Goal: Transaction & Acquisition: Purchase product/service

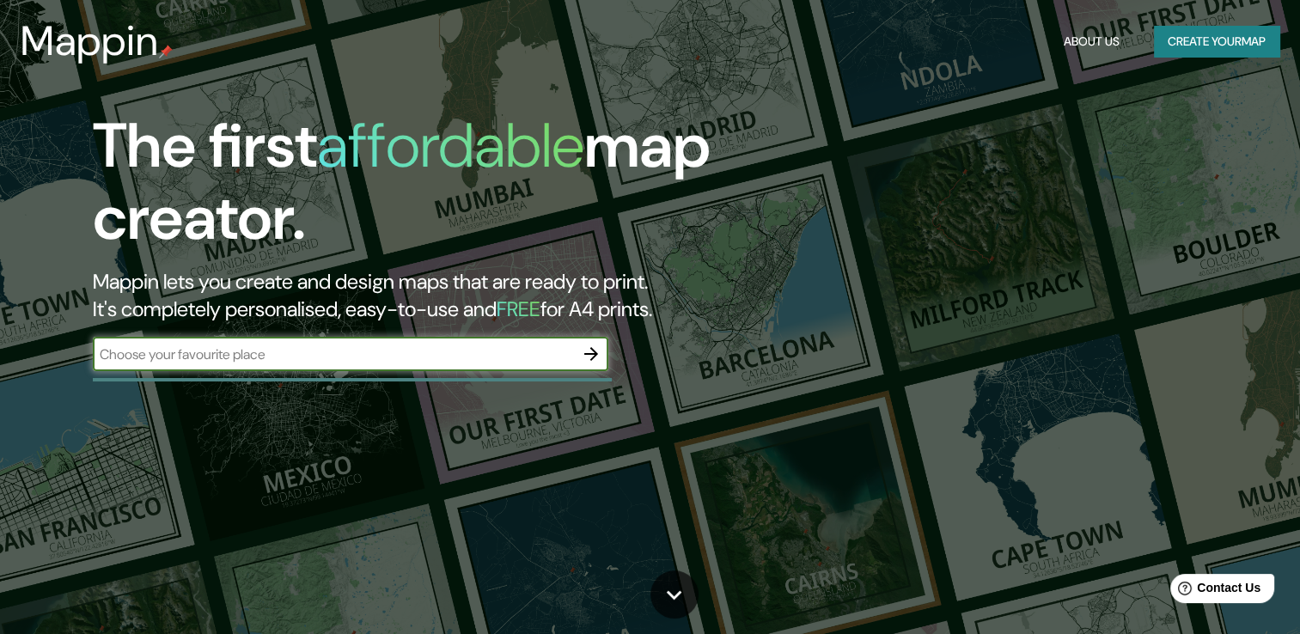
click at [286, 357] on input "text" at bounding box center [333, 354] width 481 height 20
type input "[GEOGRAPHIC_DATA]"
click at [607, 360] on button "button" at bounding box center [591, 354] width 34 height 34
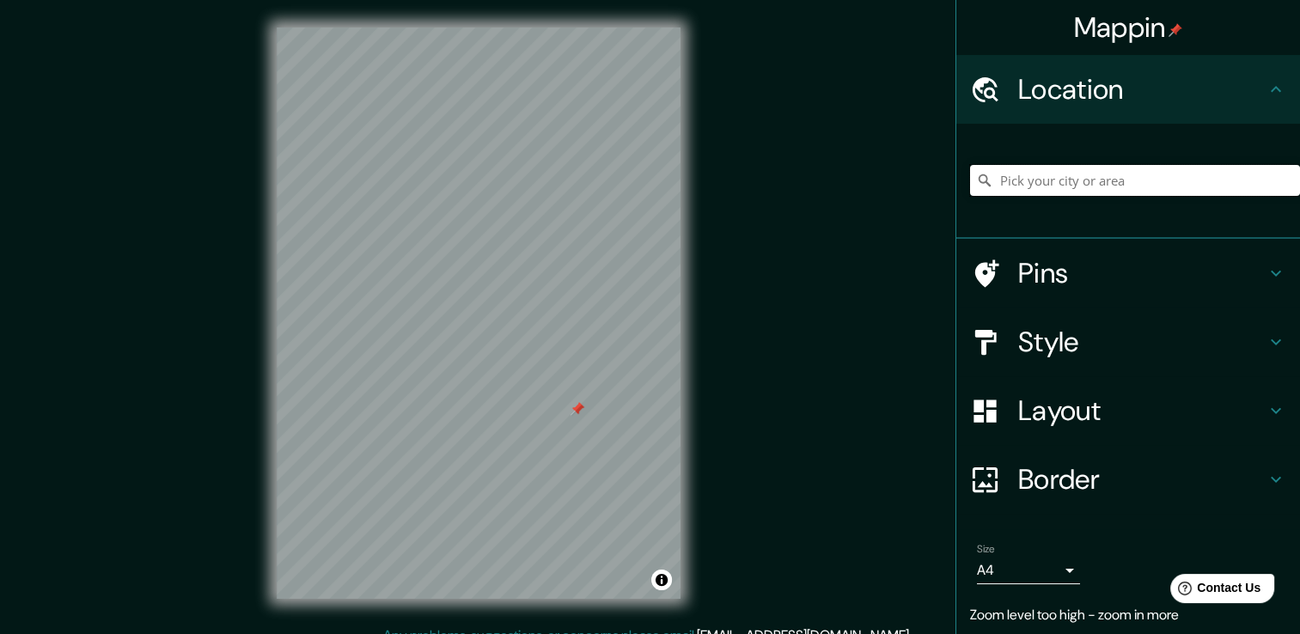
click at [1072, 184] on input "Pick your city or area" at bounding box center [1135, 180] width 330 height 31
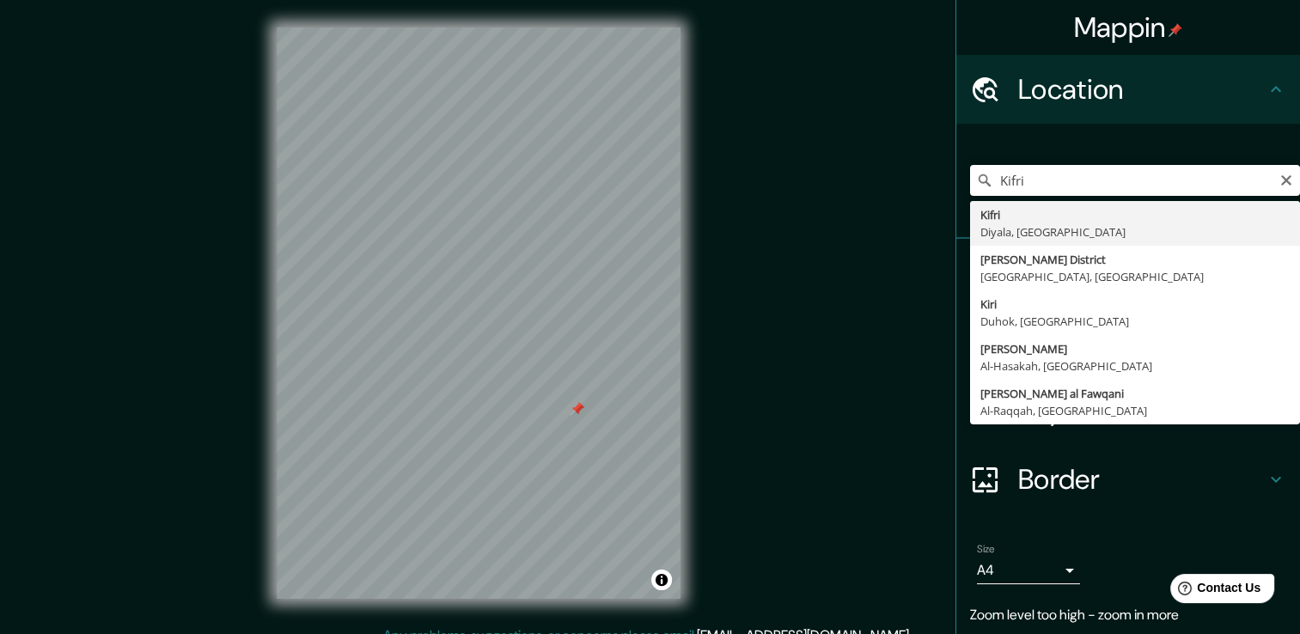
type input "Kifri, Diyala, [GEOGRAPHIC_DATA]"
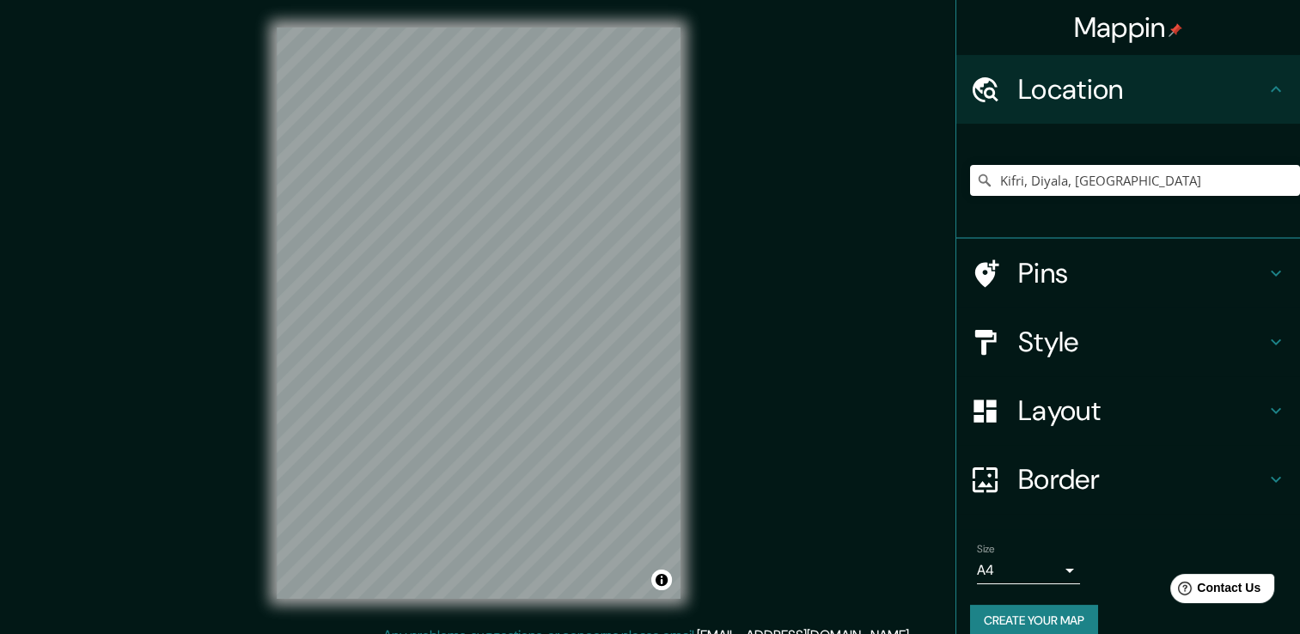
click at [1268, 266] on icon at bounding box center [1275, 273] width 21 height 21
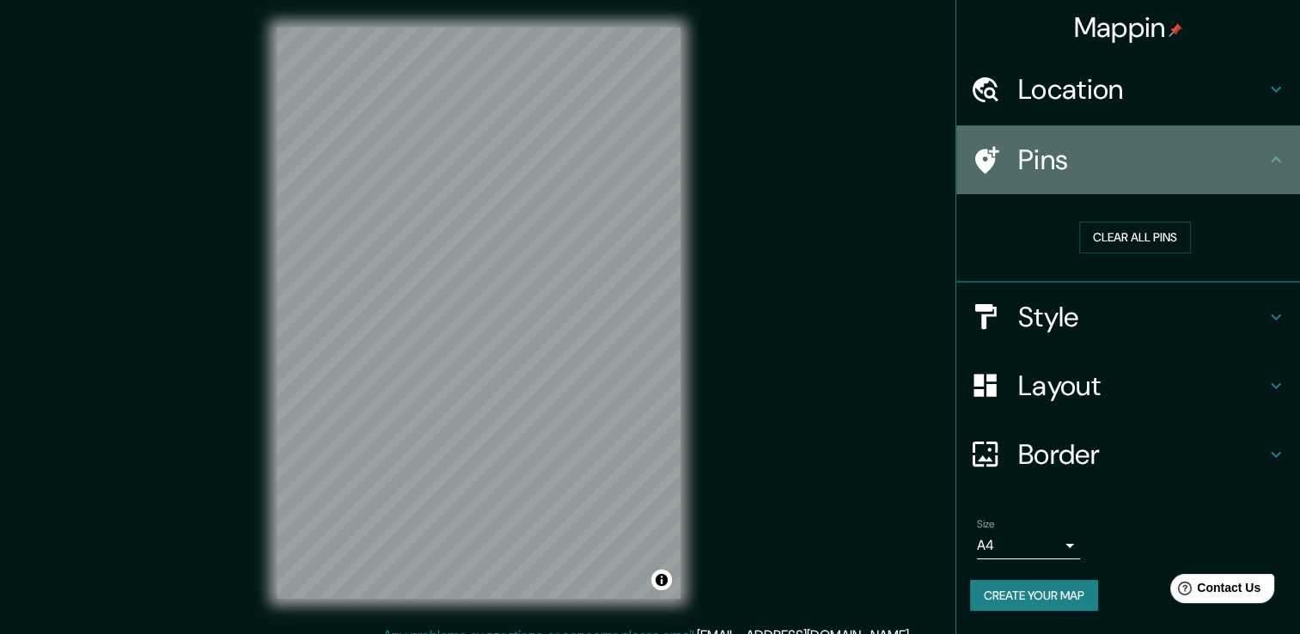
click at [1082, 164] on h4 "Pins" at bounding box center [1141, 160] width 247 height 34
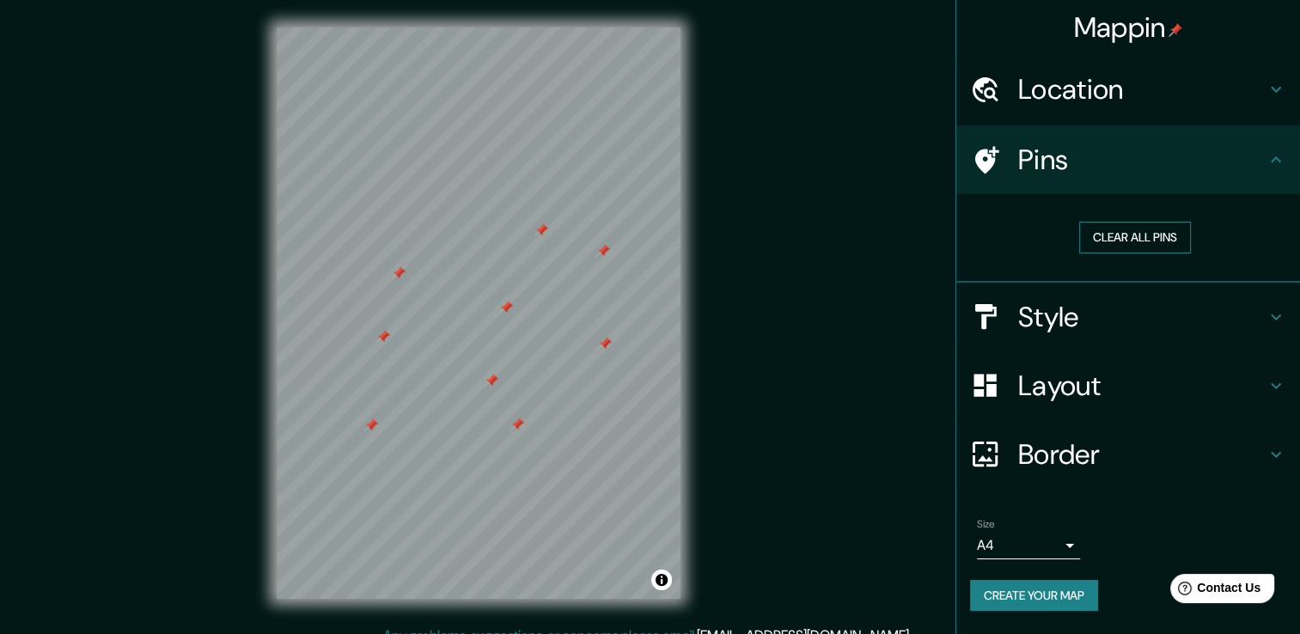
click at [1110, 235] on button "Clear all pins" at bounding box center [1135, 238] width 112 height 32
click at [1155, 313] on h4 "Style" at bounding box center [1141, 317] width 247 height 34
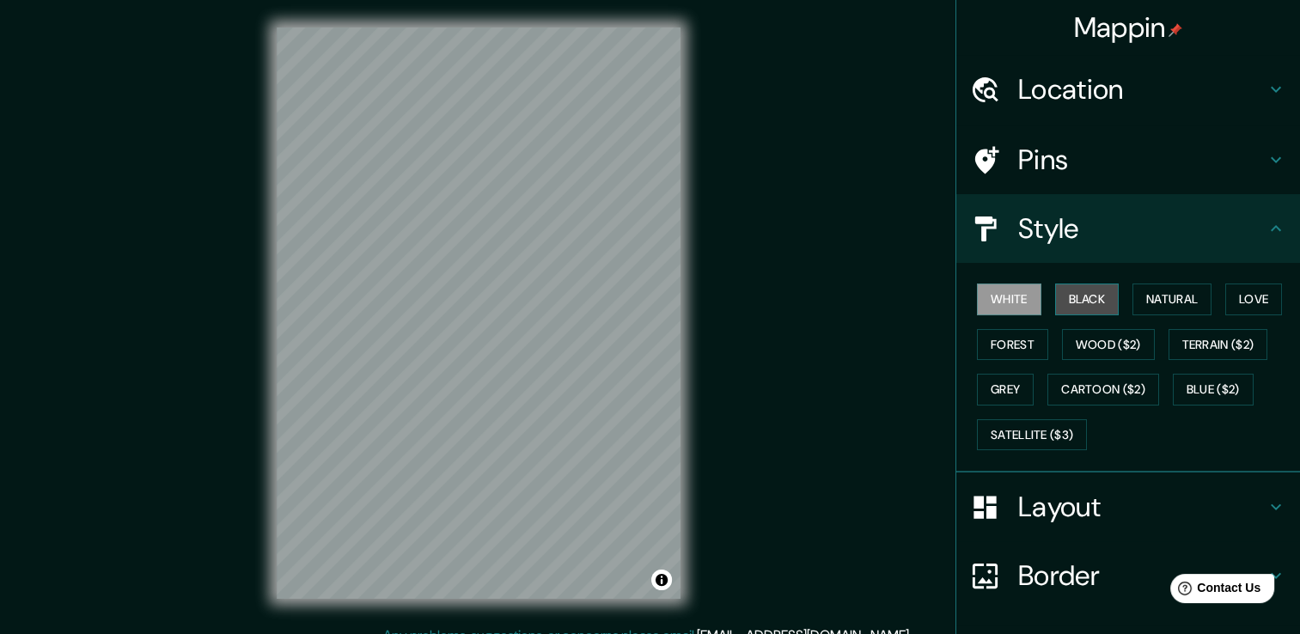
click at [1090, 301] on button "Black" at bounding box center [1087, 299] width 64 height 32
click at [998, 291] on button "White" at bounding box center [1009, 299] width 64 height 32
click at [1168, 289] on button "Natural" at bounding box center [1171, 299] width 79 height 32
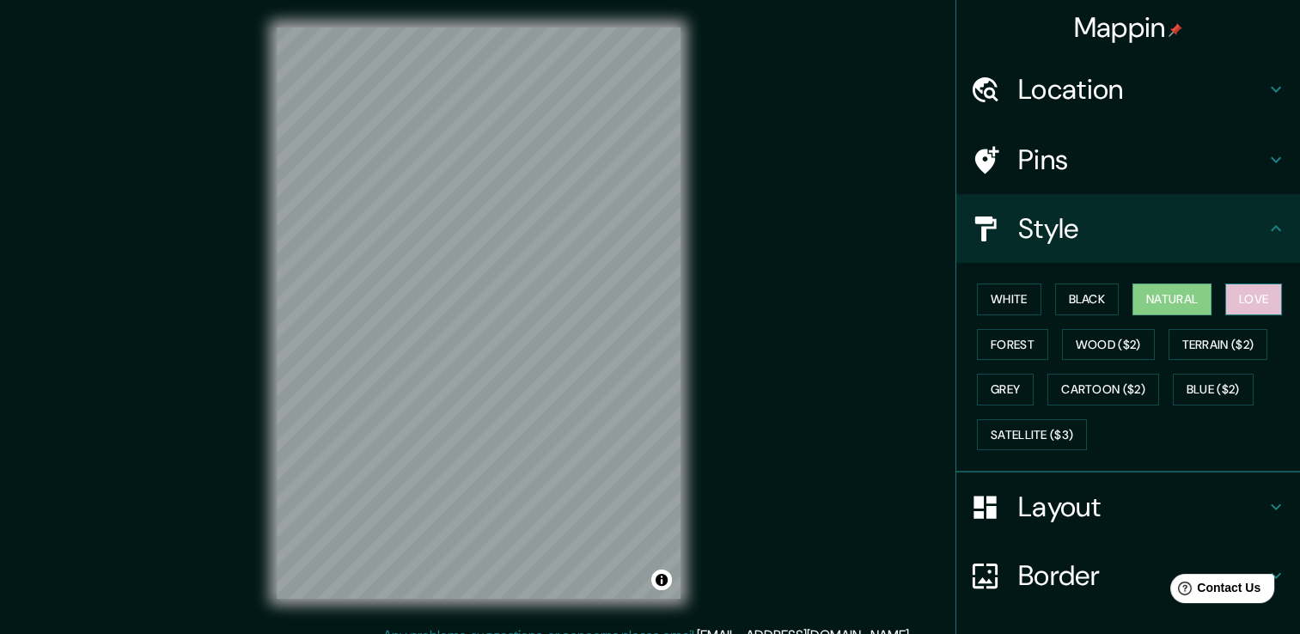
click at [1236, 285] on button "Love" at bounding box center [1253, 299] width 57 height 32
click at [956, 326] on div "White Black Natural Love Forest Wood ($2) Terrain ($2) Grey Cartoon ($2) Blue (…" at bounding box center [1128, 368] width 344 height 210
click at [982, 337] on button "Forest" at bounding box center [1012, 345] width 71 height 32
click at [1214, 301] on div "White Black Natural Love Forest Wood ($2) Terrain ($2) Grey Cartoon ($2) Blue (…" at bounding box center [1135, 367] width 330 height 180
click at [1170, 305] on button "Natural" at bounding box center [1171, 299] width 79 height 32
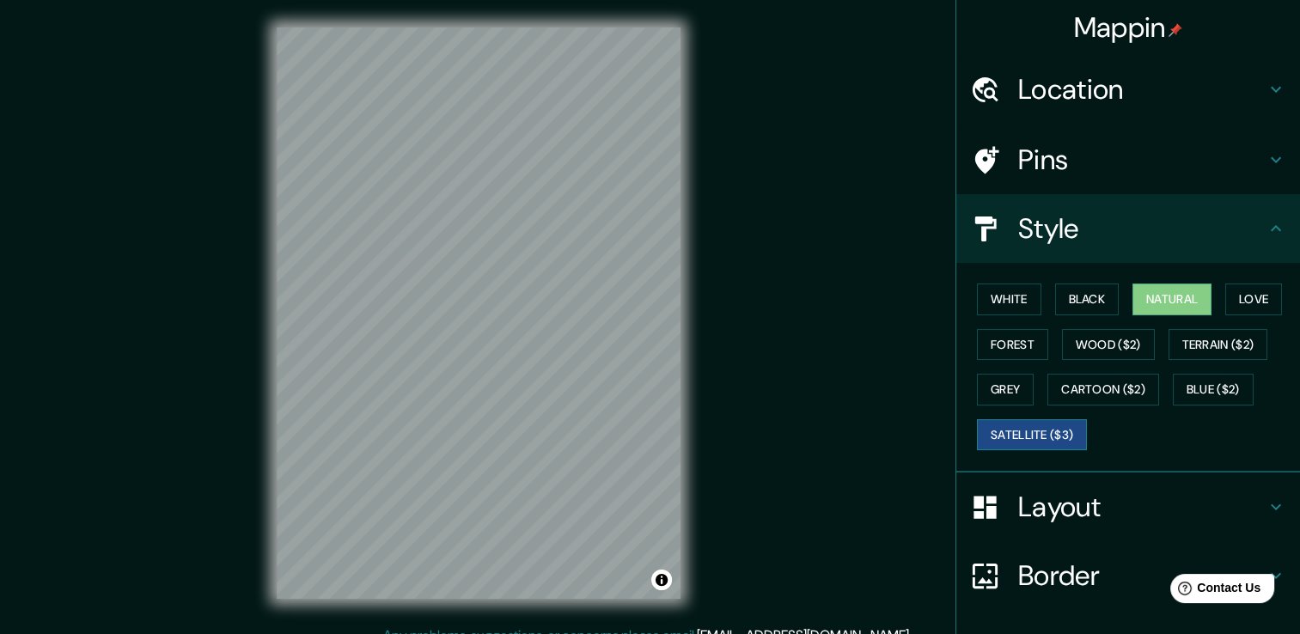
click at [1041, 441] on button "Satellite ($3)" at bounding box center [1032, 435] width 110 height 32
click at [1148, 283] on button "Natural" at bounding box center [1171, 299] width 79 height 32
click at [1202, 230] on h4 "Style" at bounding box center [1141, 228] width 247 height 34
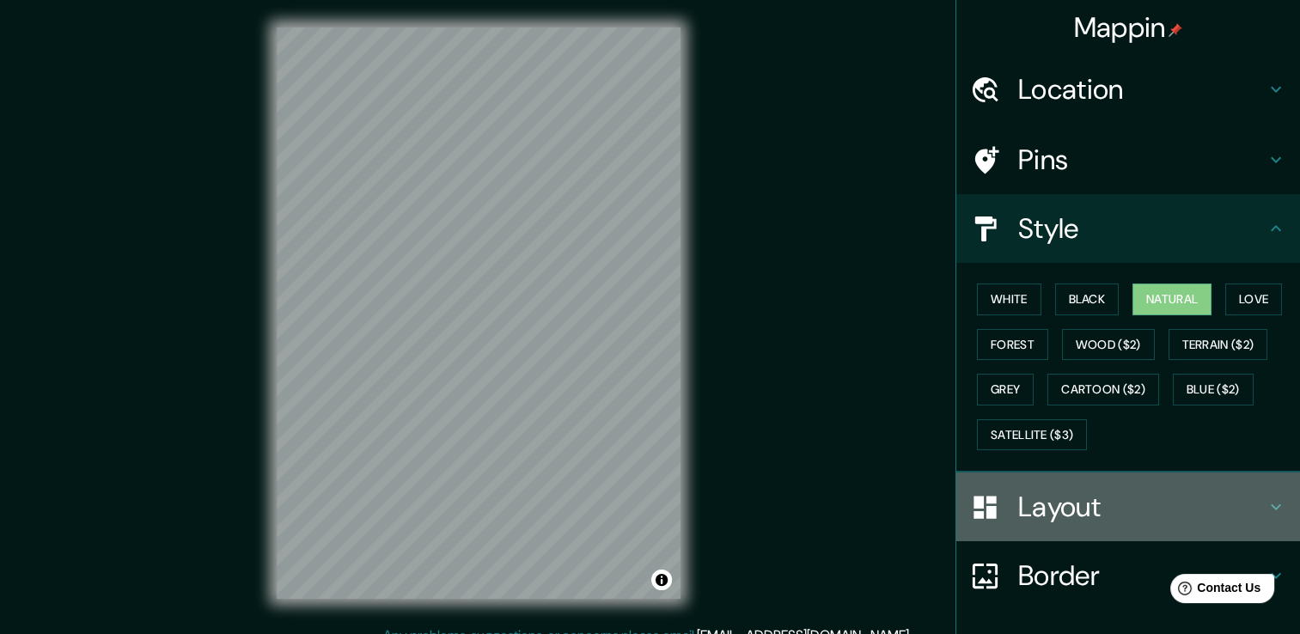
click at [1049, 507] on h4 "Layout" at bounding box center [1141, 507] width 247 height 34
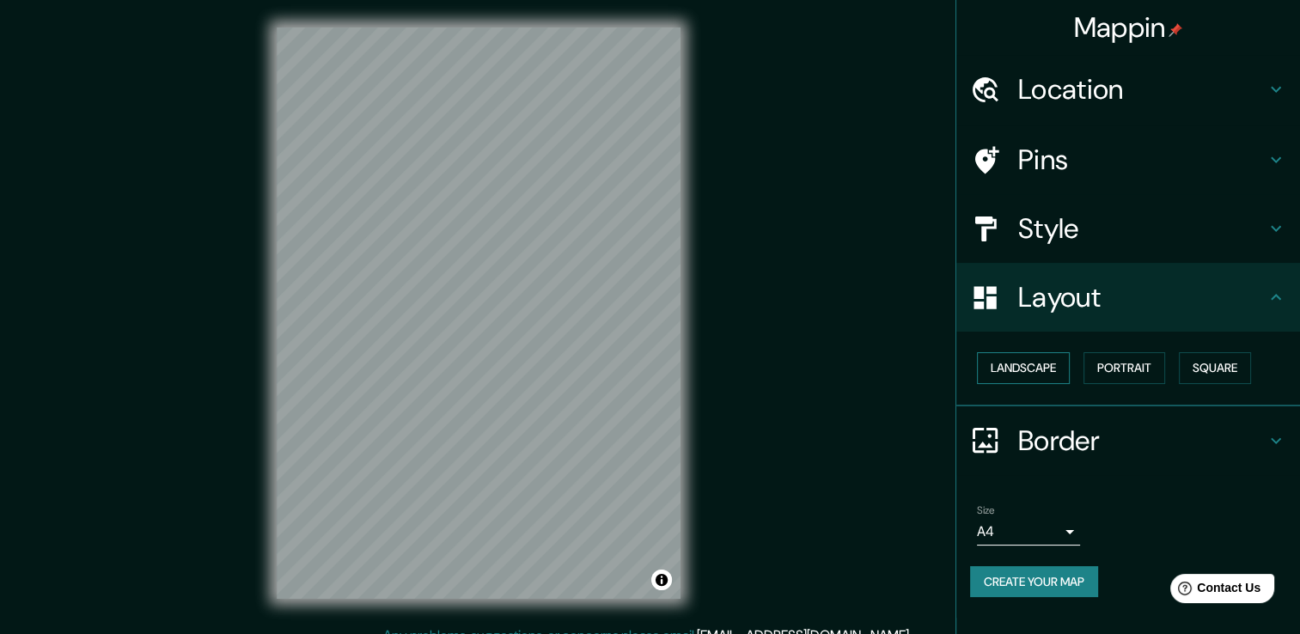
click at [1041, 362] on button "Landscape" at bounding box center [1023, 368] width 93 height 32
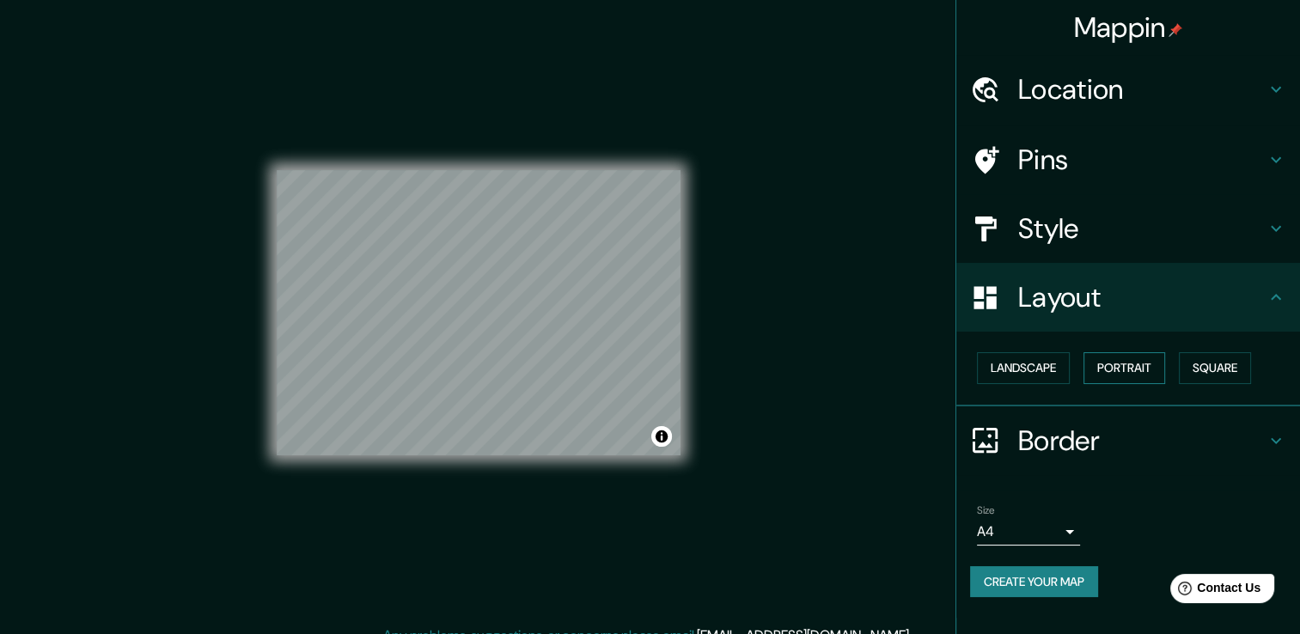
click at [1117, 369] on button "Portrait" at bounding box center [1124, 368] width 82 height 32
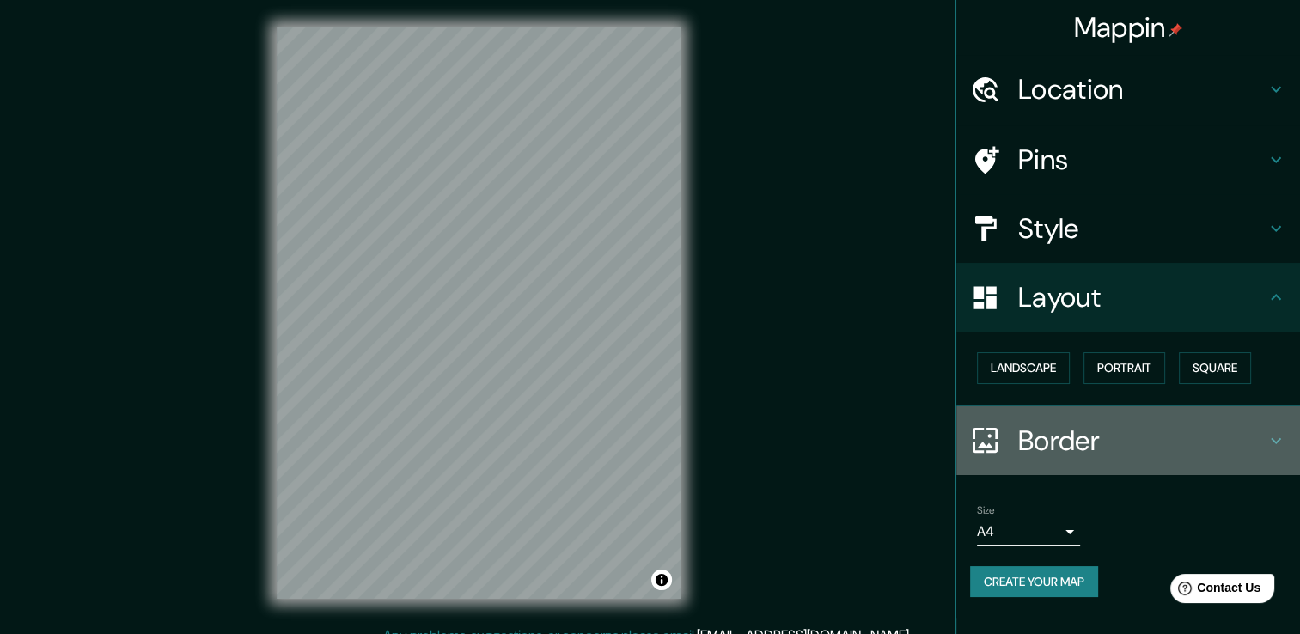
click at [1084, 455] on h4 "Border" at bounding box center [1141, 441] width 247 height 34
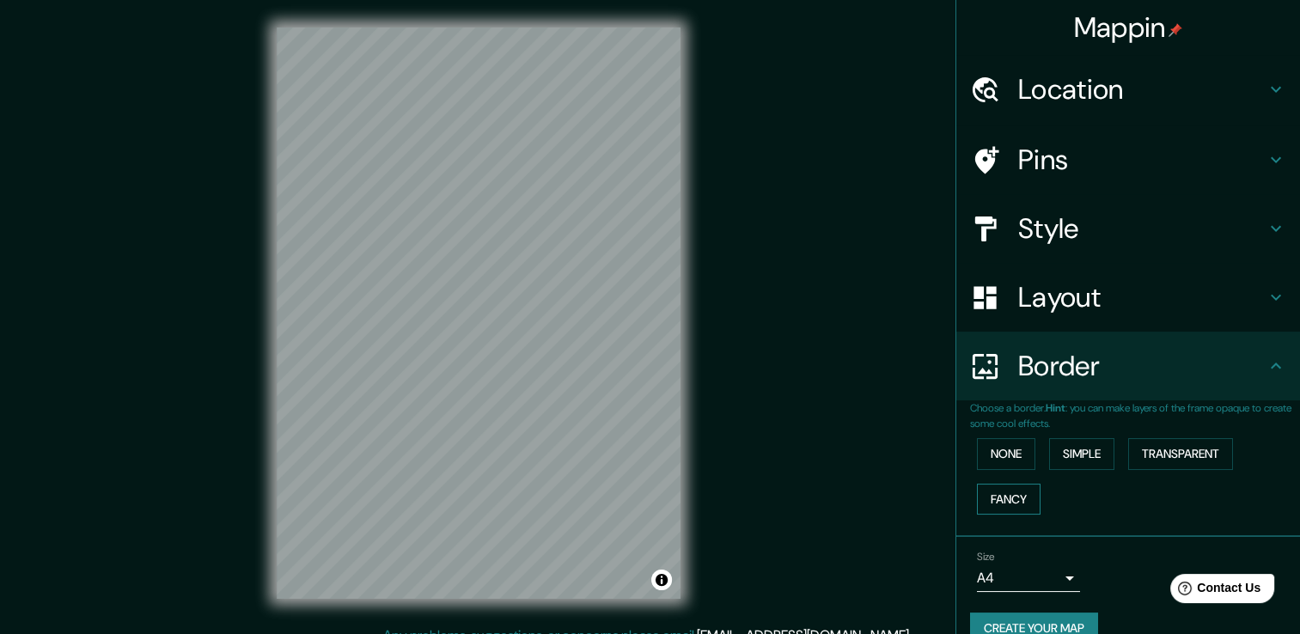
click at [999, 488] on button "Fancy" at bounding box center [1009, 500] width 64 height 32
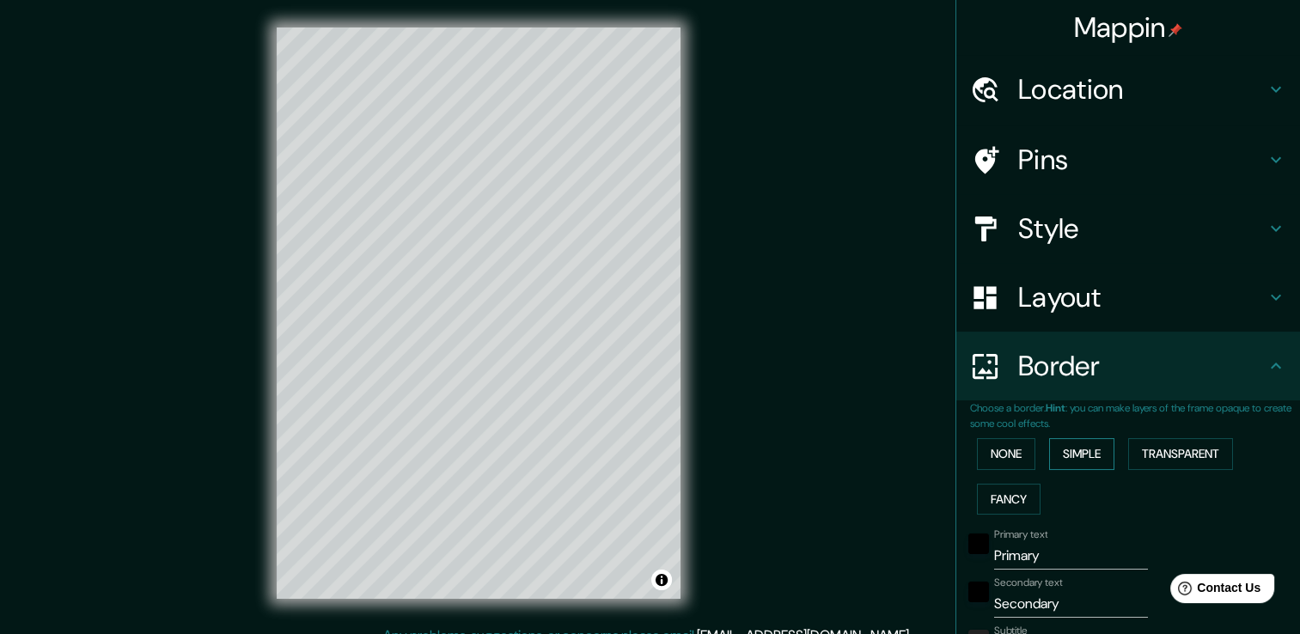
click at [1079, 460] on button "Simple" at bounding box center [1081, 454] width 65 height 32
click at [1141, 448] on button "Transparent" at bounding box center [1180, 454] width 105 height 32
click at [1003, 448] on button "None" at bounding box center [1006, 454] width 58 height 32
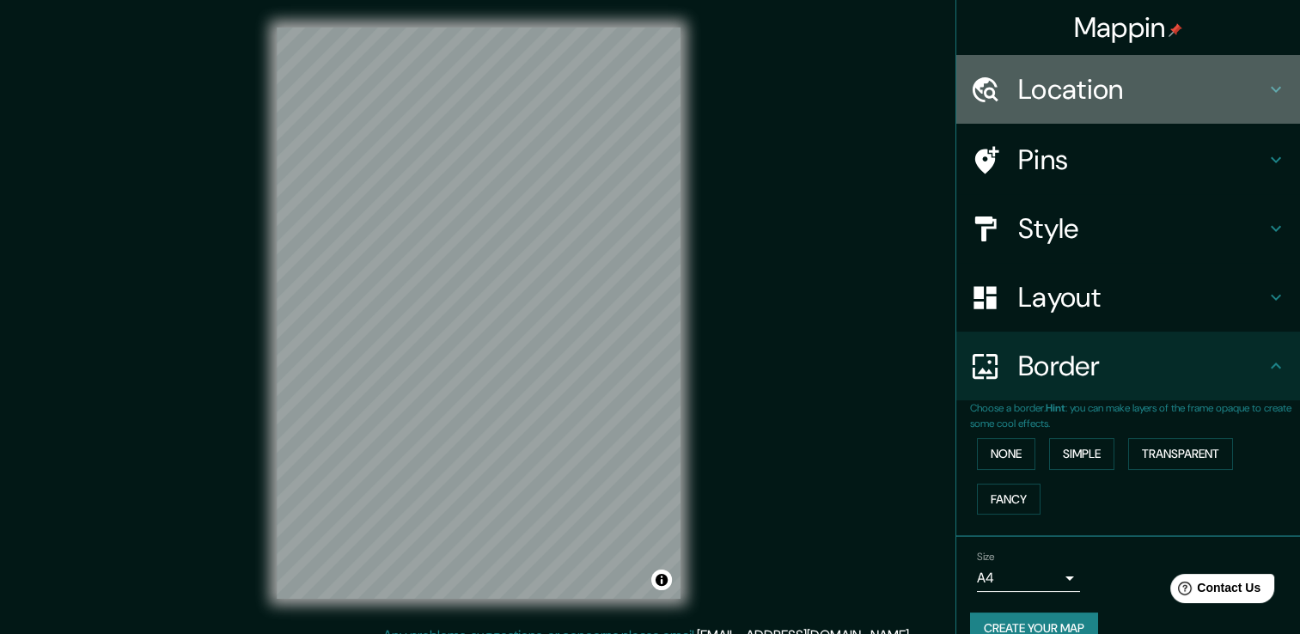
click at [1040, 98] on h4 "Location" at bounding box center [1141, 89] width 247 height 34
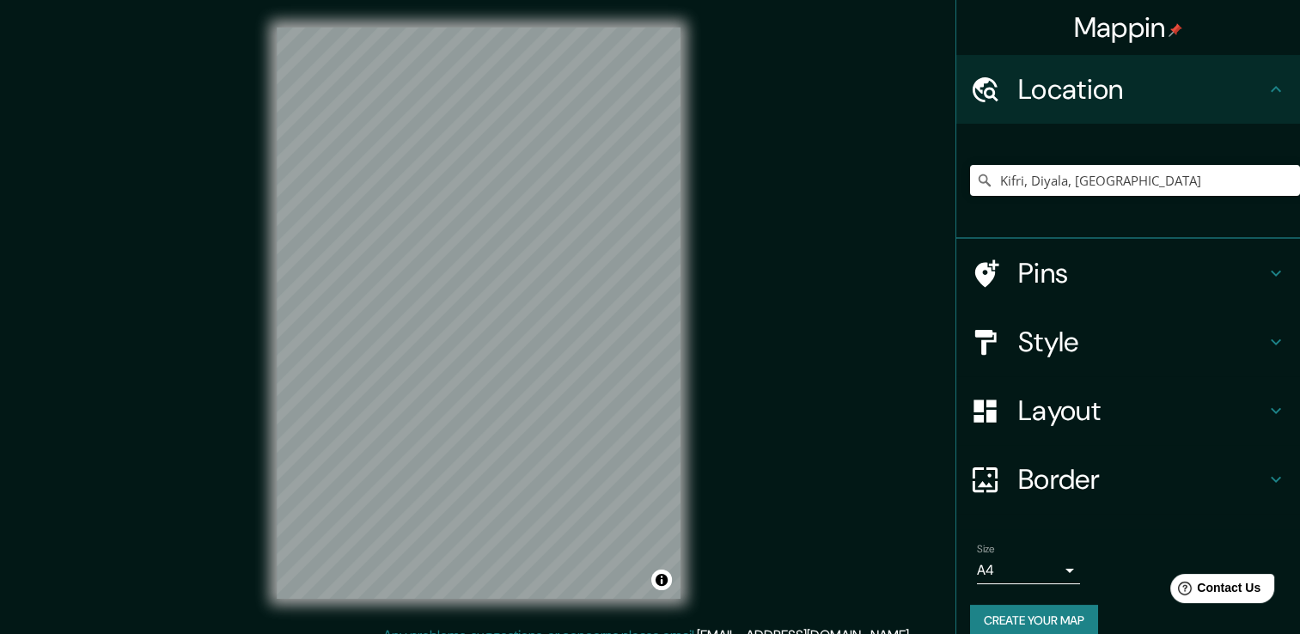
click at [1163, 81] on h4 "Location" at bounding box center [1141, 89] width 247 height 34
click at [1270, 84] on icon at bounding box center [1275, 89] width 21 height 21
click at [1127, 271] on h4 "Pins" at bounding box center [1141, 273] width 247 height 34
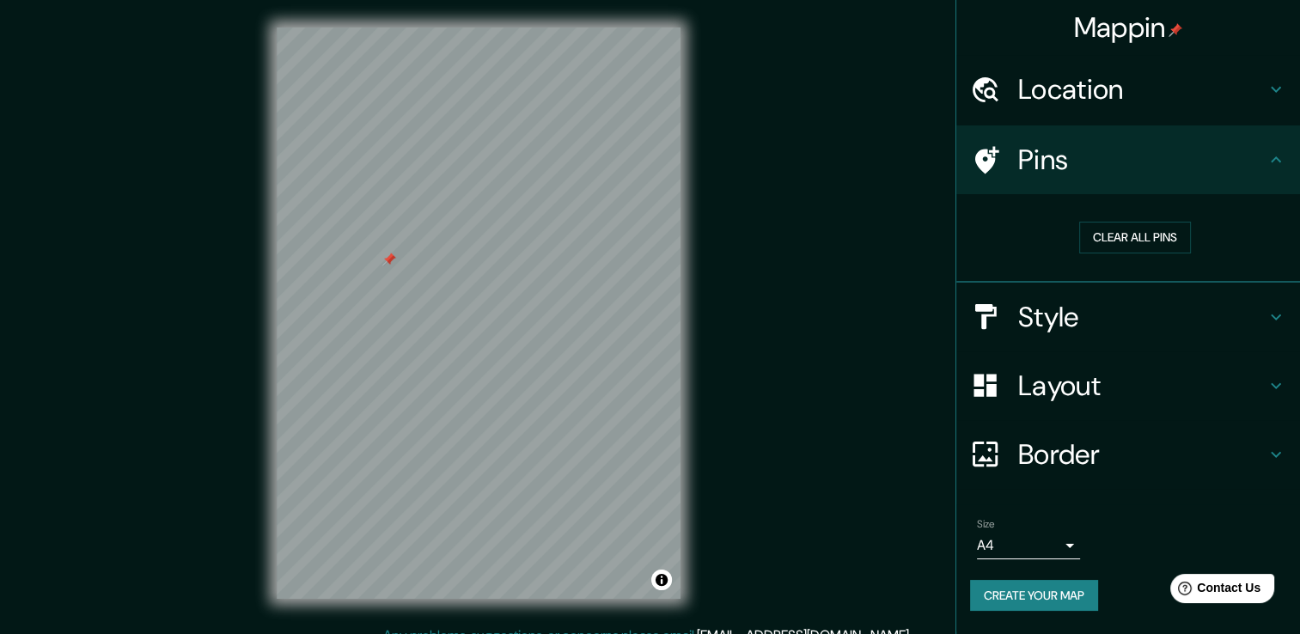
click at [1055, 597] on button "Create your map" at bounding box center [1034, 596] width 128 height 32
click at [1019, 592] on button "Create your map" at bounding box center [1034, 596] width 128 height 32
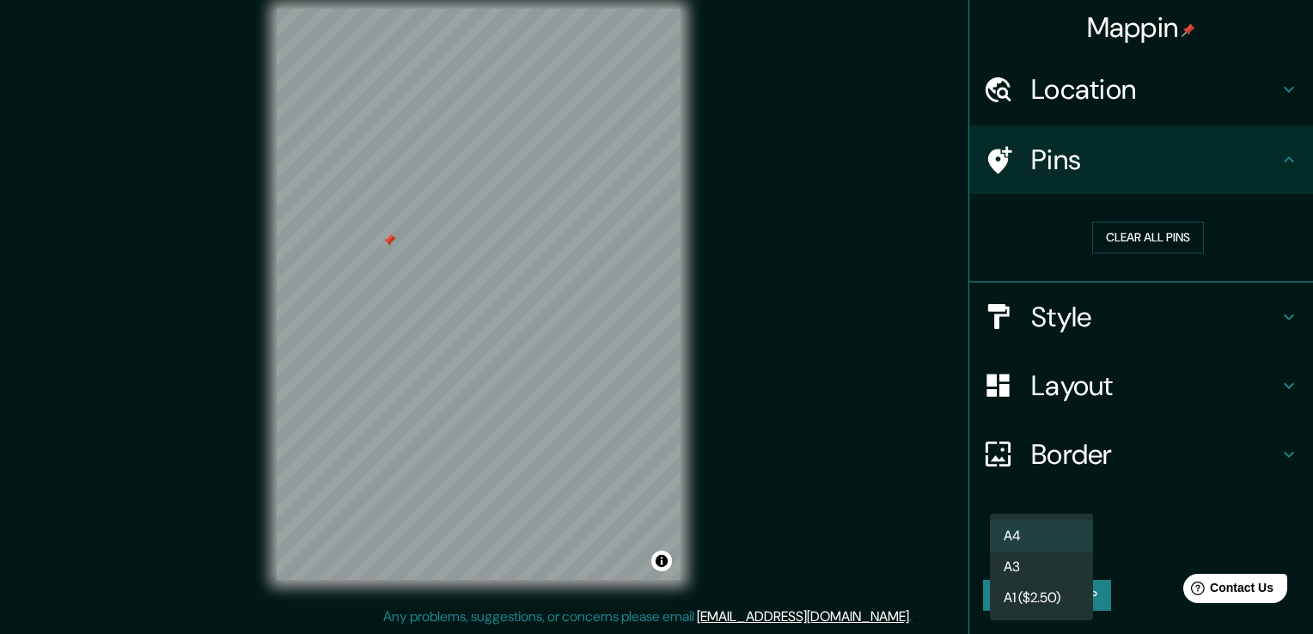
click at [1070, 536] on body "Mappin Location [GEOGRAPHIC_DATA], [GEOGRAPHIC_DATA], [GEOGRAPHIC_DATA] Pins Cl…" at bounding box center [656, 298] width 1313 height 634
click at [1149, 543] on div at bounding box center [656, 317] width 1313 height 634
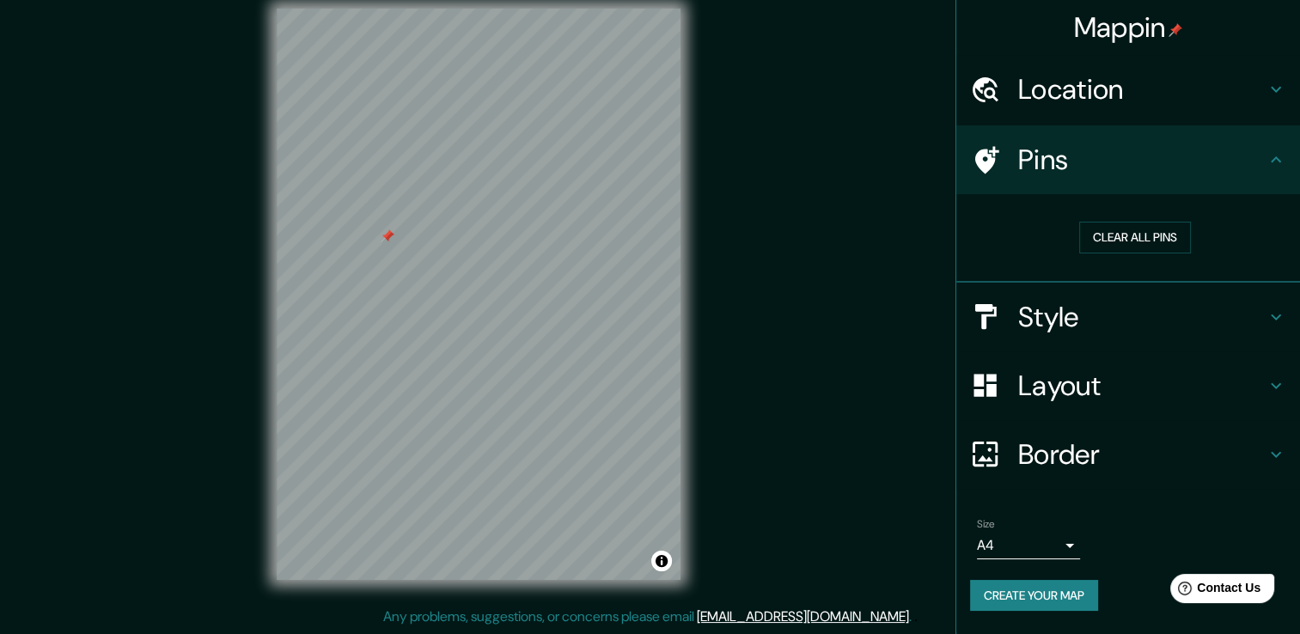
click at [1275, 156] on icon at bounding box center [1276, 159] width 10 height 6
click at [1150, 229] on button "Clear all pins" at bounding box center [1135, 238] width 112 height 32
click at [1039, 580] on button "Create your map" at bounding box center [1034, 596] width 128 height 32
click at [856, 380] on div "Mappin Location [GEOGRAPHIC_DATA], [GEOGRAPHIC_DATA], [GEOGRAPHIC_DATA] Pins Cl…" at bounding box center [650, 307] width 1300 height 653
click at [1140, 27] on h4 "Mappin" at bounding box center [1128, 27] width 109 height 34
